Goal: Transaction & Acquisition: Book appointment/travel/reservation

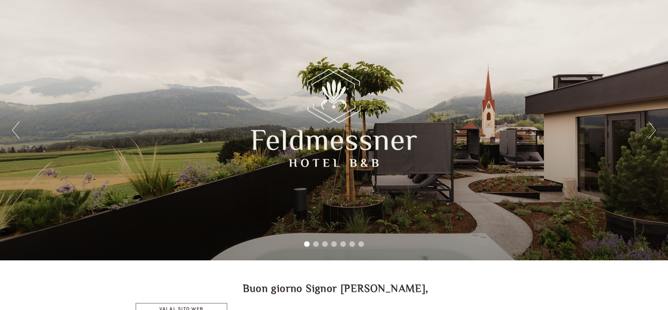
click at [654, 133] on button "Next" at bounding box center [651, 130] width 7 height 17
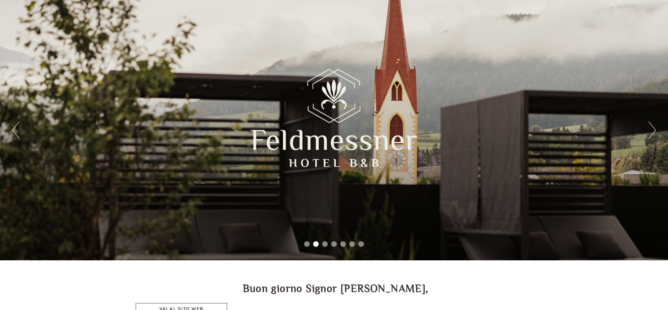
click at [654, 133] on button "Next" at bounding box center [651, 130] width 7 height 17
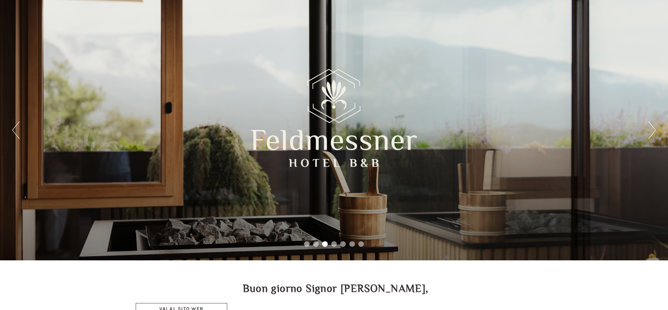
click at [654, 133] on button "Next" at bounding box center [651, 130] width 7 height 17
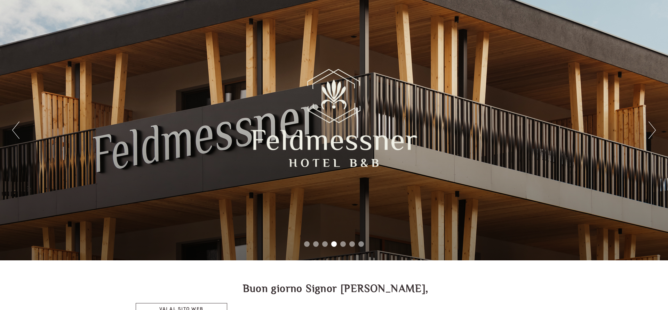
click at [656, 130] on div "Previous Next 1 2 3 4 5 6 7" at bounding box center [334, 130] width 668 height 261
click at [652, 131] on button "Next" at bounding box center [651, 130] width 7 height 17
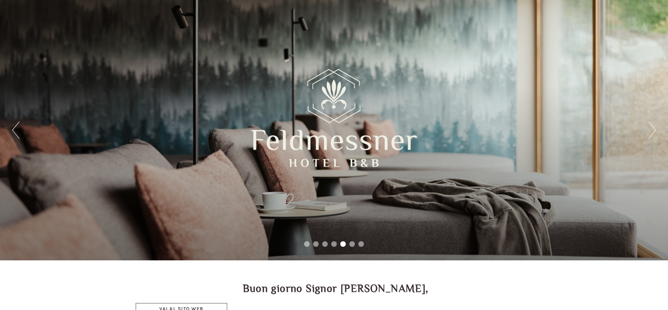
click at [651, 131] on button "Next" at bounding box center [651, 130] width 7 height 17
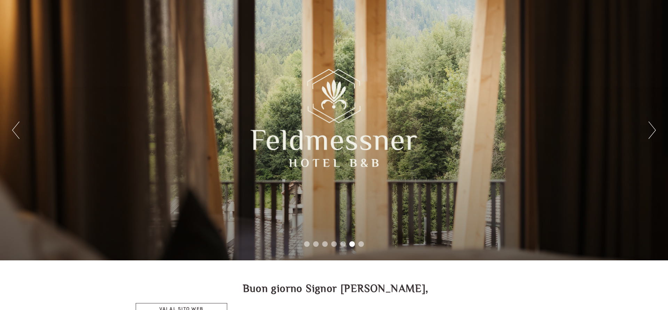
click at [649, 132] on button "Next" at bounding box center [651, 130] width 7 height 17
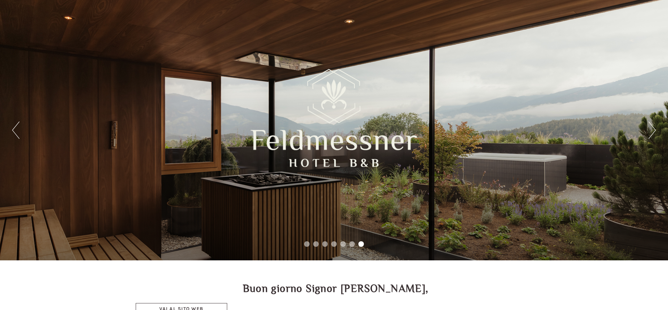
click at [649, 132] on button "Next" at bounding box center [651, 130] width 7 height 17
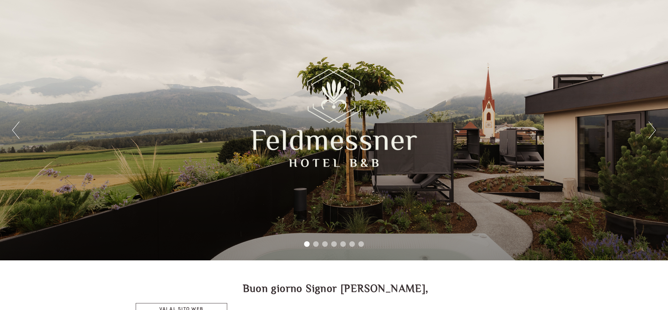
click at [649, 132] on button "Next" at bounding box center [651, 130] width 7 height 17
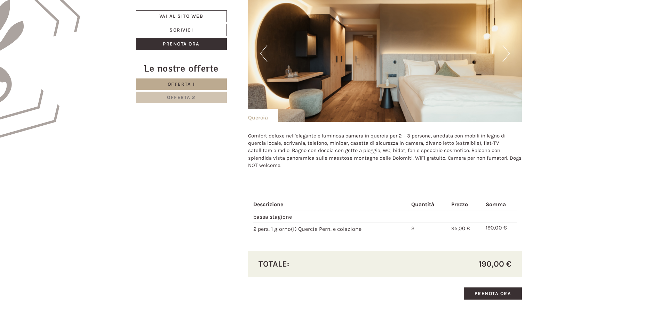
scroll to position [461, 0]
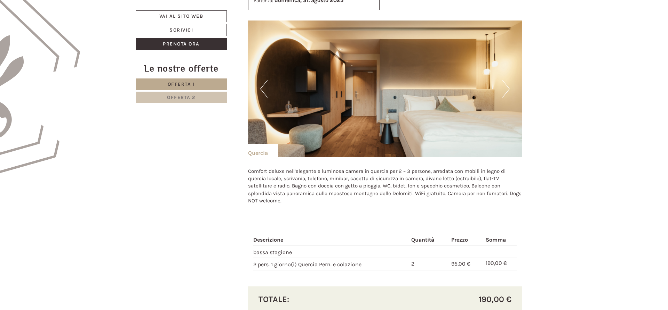
click at [505, 89] on button "Next" at bounding box center [505, 88] width 7 height 17
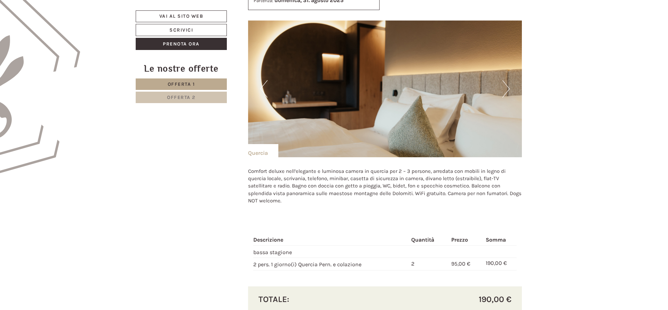
click at [505, 89] on button "Next" at bounding box center [505, 88] width 7 height 17
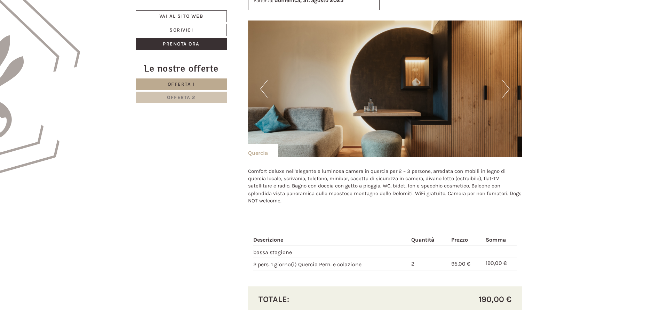
click at [505, 89] on button "Next" at bounding box center [505, 88] width 7 height 17
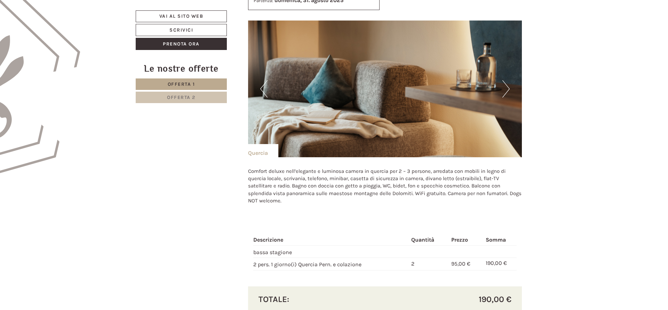
click at [505, 89] on button "Next" at bounding box center [505, 88] width 7 height 17
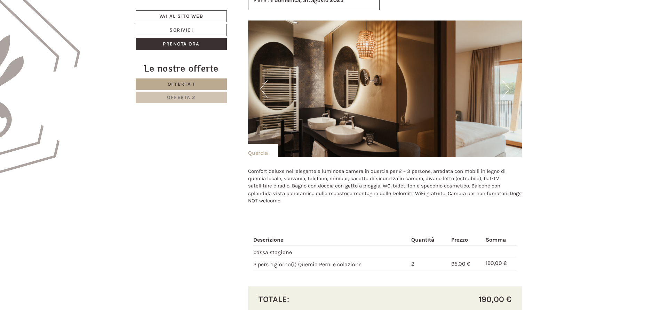
click at [505, 89] on button "Next" at bounding box center [505, 88] width 7 height 17
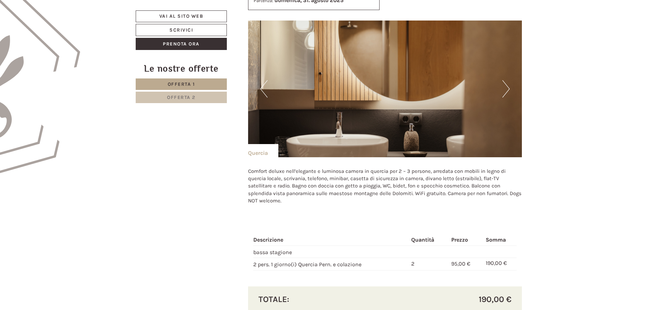
click at [505, 89] on button "Next" at bounding box center [505, 88] width 7 height 17
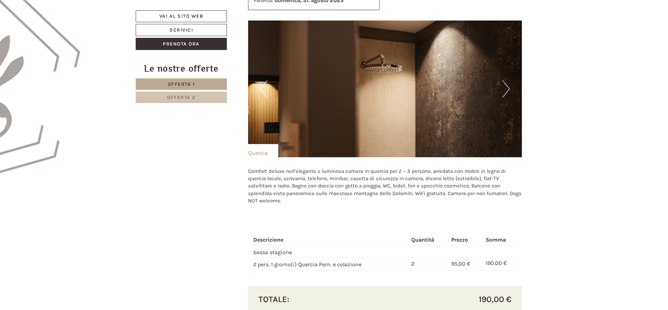
click at [505, 89] on button "Next" at bounding box center [505, 88] width 7 height 17
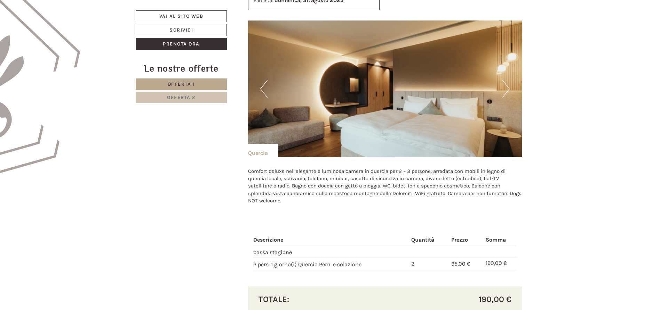
click at [505, 89] on button "Next" at bounding box center [505, 88] width 7 height 17
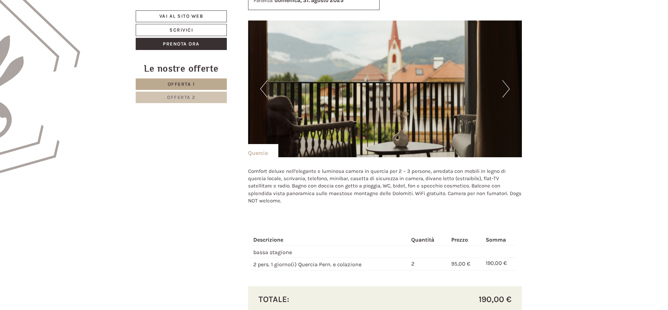
click at [505, 89] on button "Next" at bounding box center [505, 88] width 7 height 17
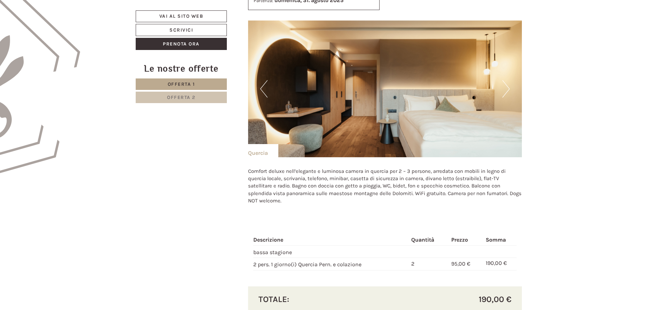
click at [505, 89] on button "Next" at bounding box center [505, 88] width 7 height 17
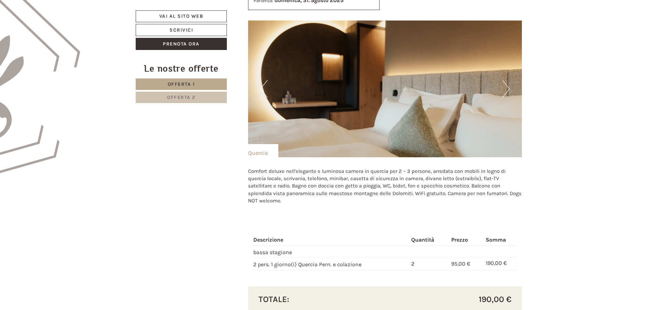
click at [505, 89] on button "Next" at bounding box center [505, 88] width 7 height 17
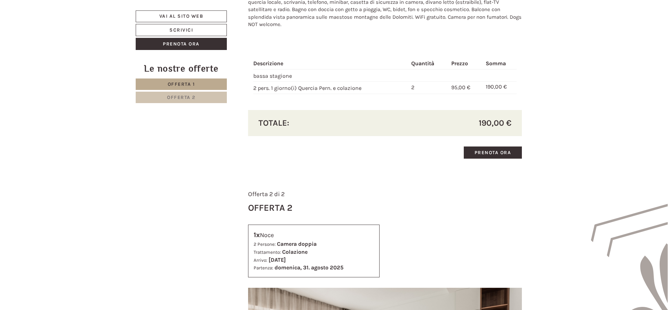
scroll to position [638, 0]
click at [472, 152] on link "Prenota ora" at bounding box center [492, 152] width 58 height 12
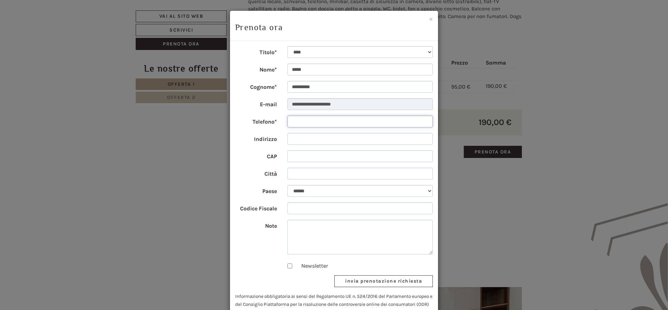
drag, startPoint x: 303, startPoint y: 121, endPoint x: 296, endPoint y: 127, distance: 9.7
click at [302, 122] on input "Telefono*" at bounding box center [360, 122] width 146 height 12
type input "**********"
click at [302, 140] on input "Indirizzo" at bounding box center [360, 139] width 146 height 12
type input "**********"
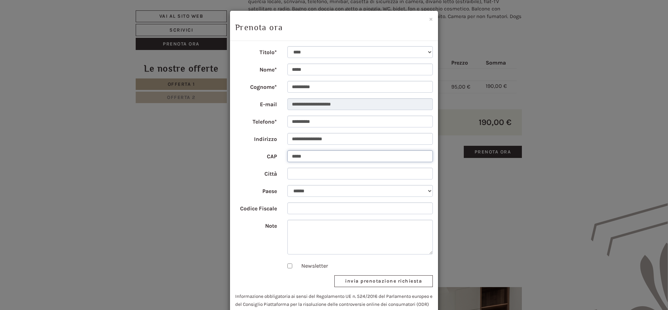
type input "*****"
type input "**********"
type input "*"
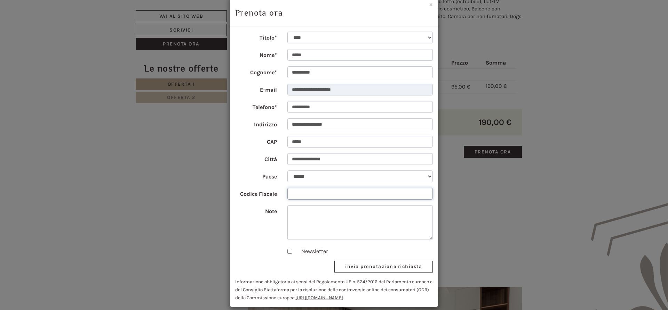
scroll to position [22, 0]
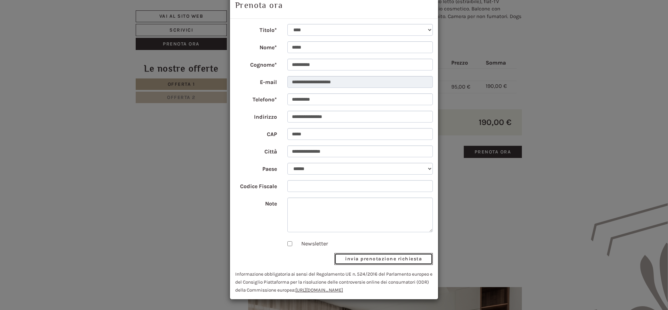
click at [391, 258] on button "invia prenotazione richiesta" at bounding box center [383, 259] width 98 height 12
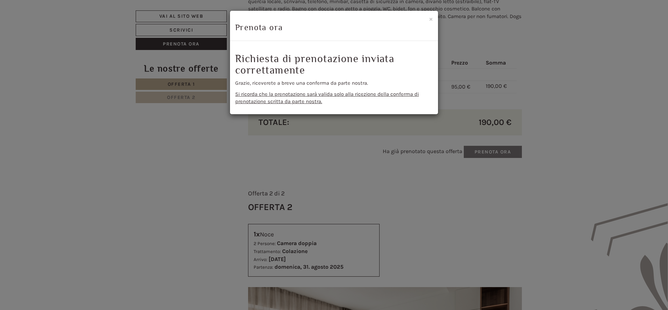
scroll to position [0, 0]
click at [430, 21] on button "×" at bounding box center [431, 18] width 4 height 7
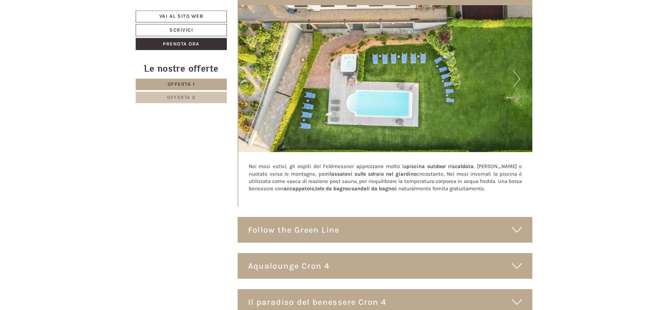
scroll to position [2482, 0]
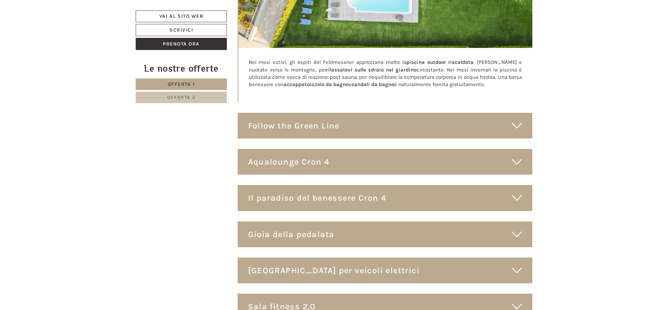
click at [346, 114] on div "Follow the Green Line" at bounding box center [384, 126] width 295 height 26
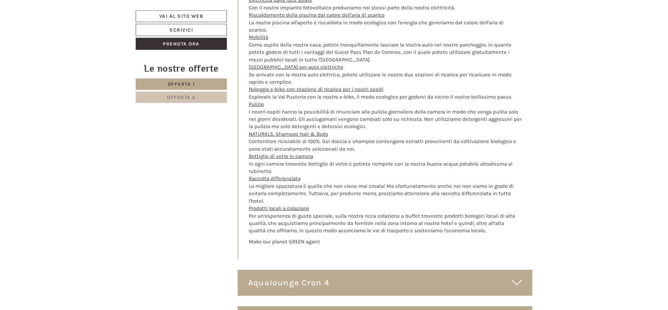
scroll to position [2872, 0]
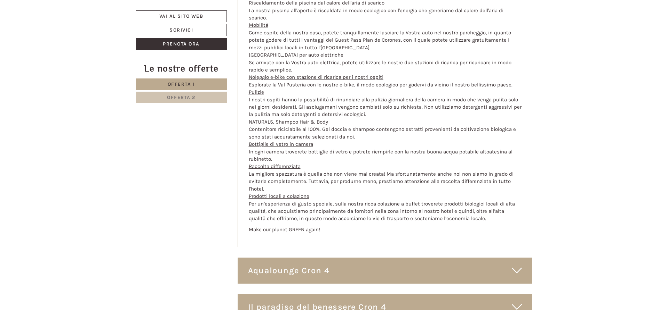
click at [322, 265] on div "Aqualounge Cron 4" at bounding box center [384, 271] width 295 height 26
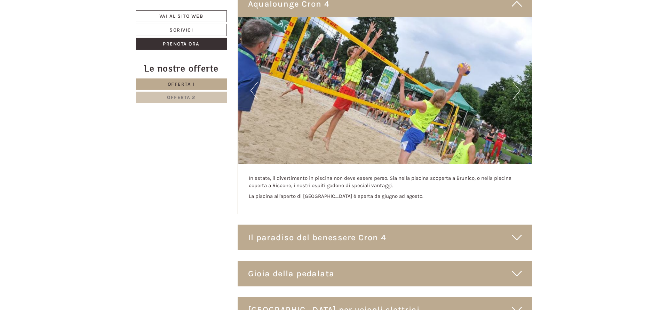
scroll to position [3156, 0]
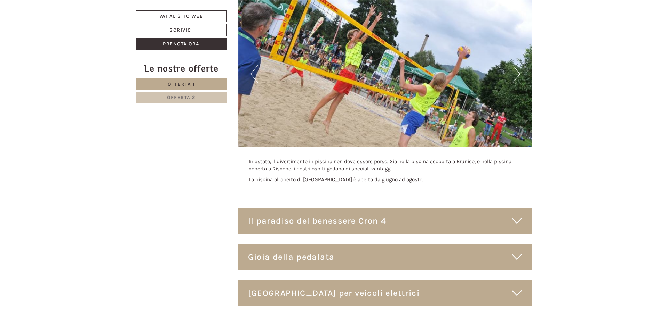
click at [418, 216] on div "Il paradiso del benessere Cron 4" at bounding box center [384, 221] width 295 height 26
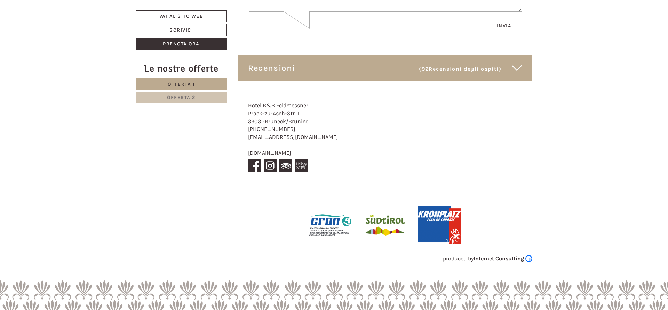
scroll to position [4313, 0]
